Goal: Task Accomplishment & Management: Manage account settings

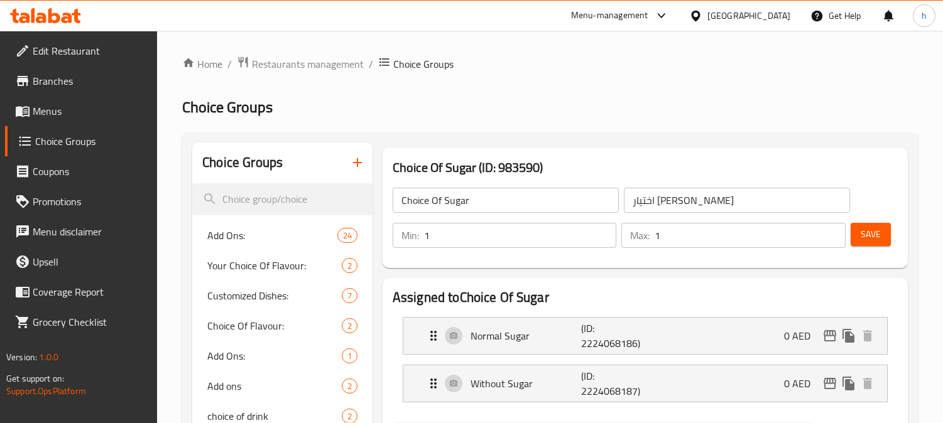
scroll to position [139, 0]
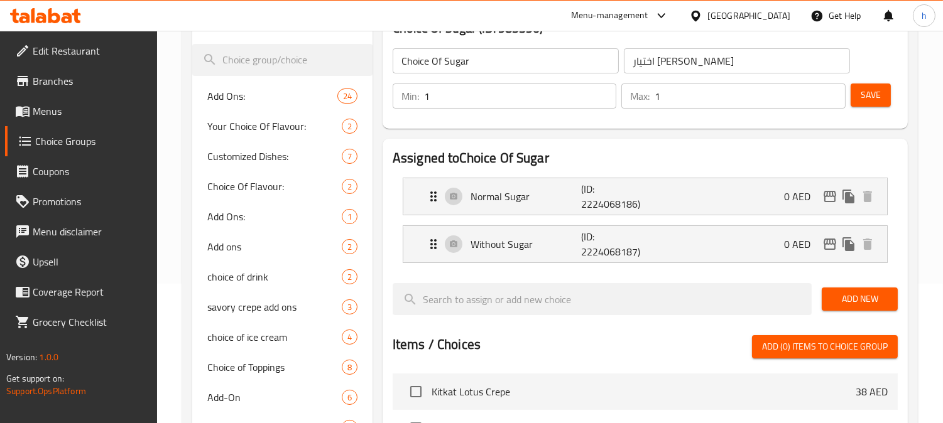
click at [18, 14] on icon at bounding box center [14, 16] width 9 height 14
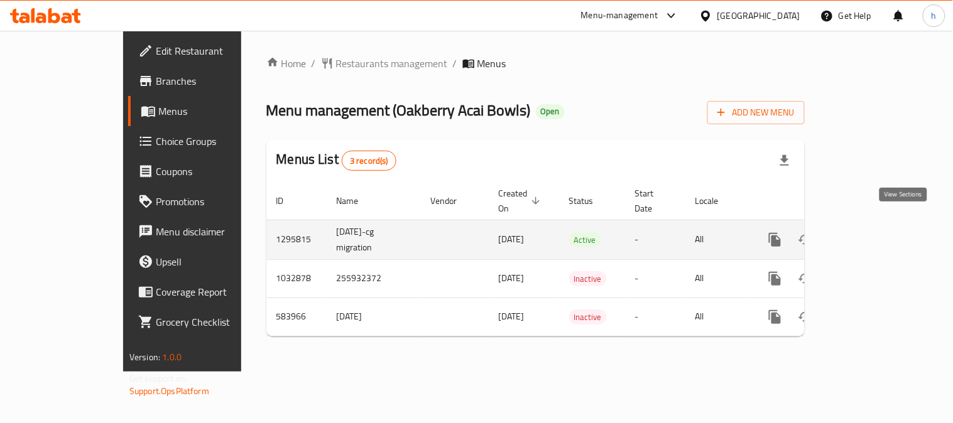
click at [873, 232] on icon "enhanced table" at bounding box center [865, 239] width 15 height 15
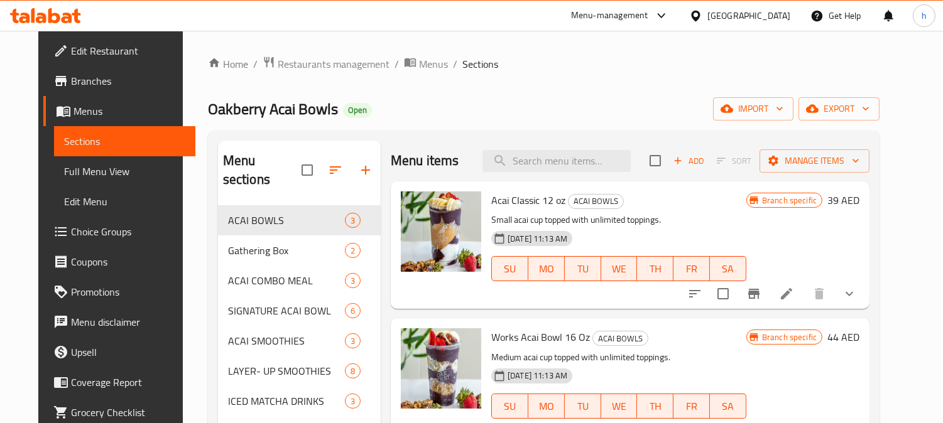
click at [79, 234] on span "Choice Groups" at bounding box center [128, 231] width 115 height 15
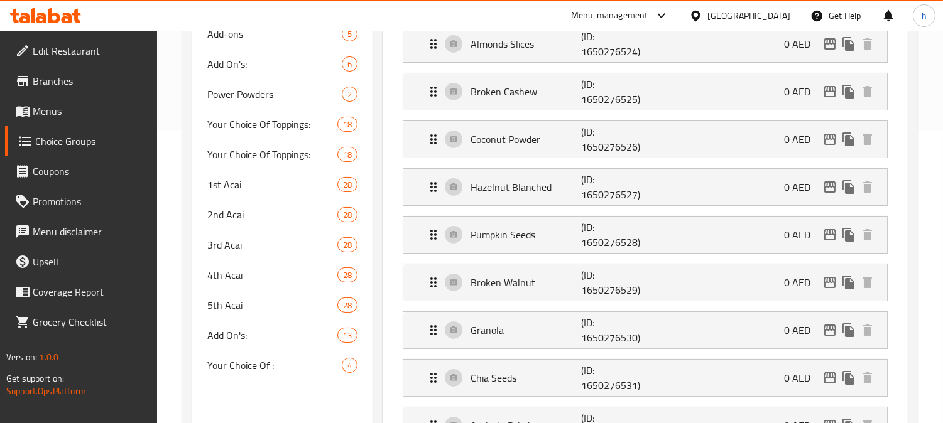
scroll to position [279, 0]
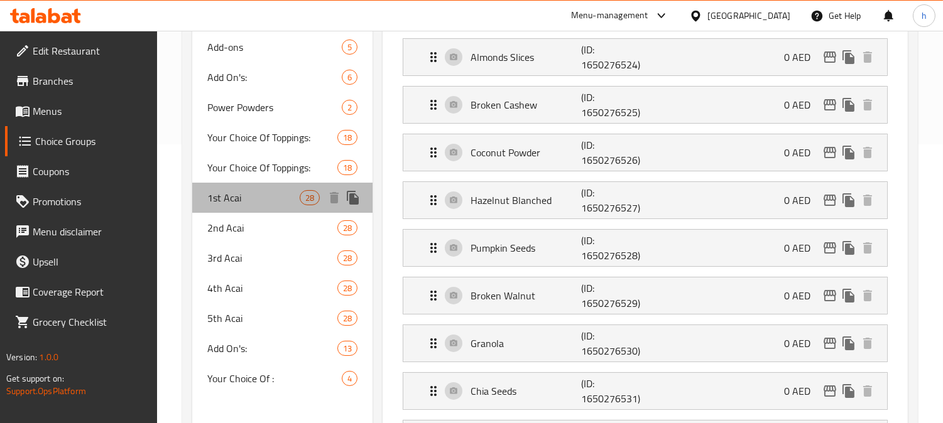
click at [225, 193] on span "1st Acai" at bounding box center [253, 197] width 92 height 15
type input "1st Acai"
type input "1 كوب"
type input "1"
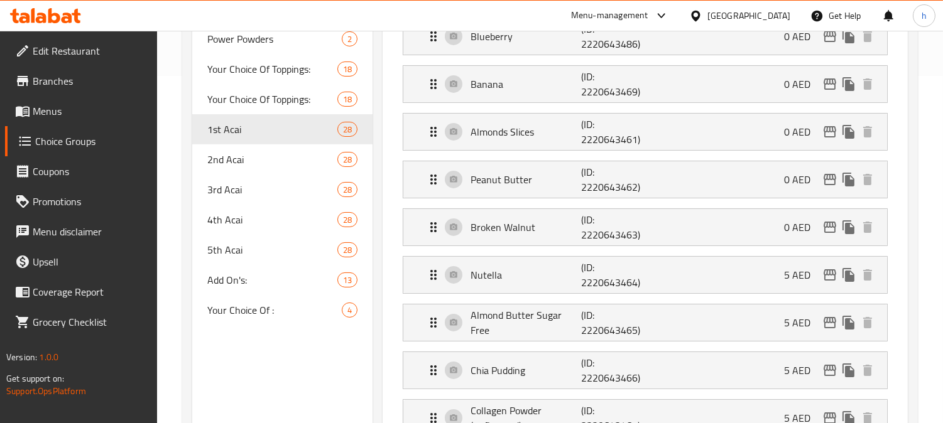
scroll to position [349, 0]
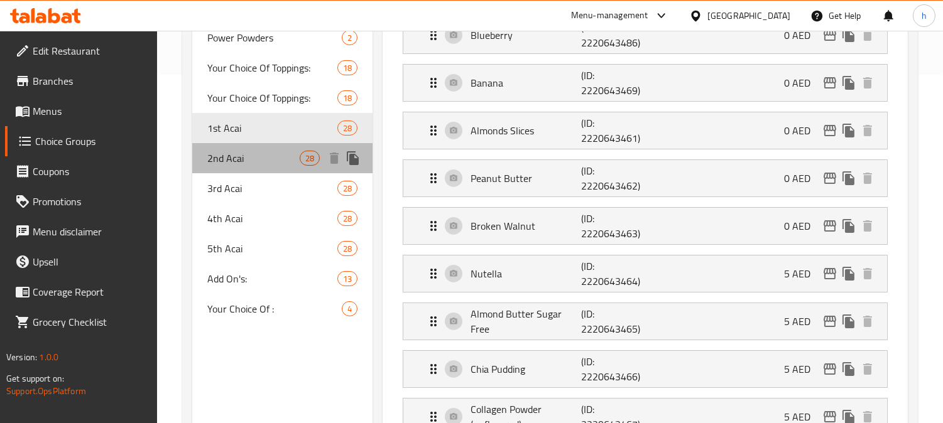
click at [248, 153] on span "2nd Acai" at bounding box center [253, 158] width 92 height 15
type input "2nd Acai"
type input "2 كوب"
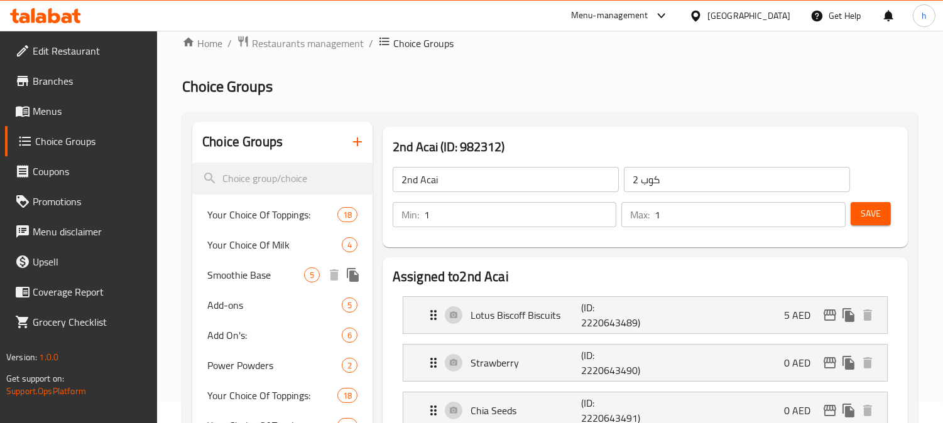
scroll to position [0, 0]
